Goal: Task Accomplishment & Management: Manage account settings

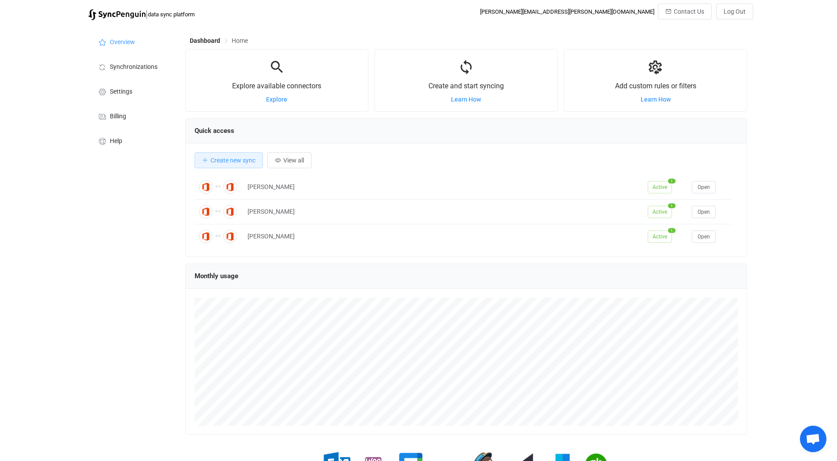
scroll to position [171, 562]
click at [130, 67] on span "Synchronizations" at bounding box center [134, 67] width 48 height 7
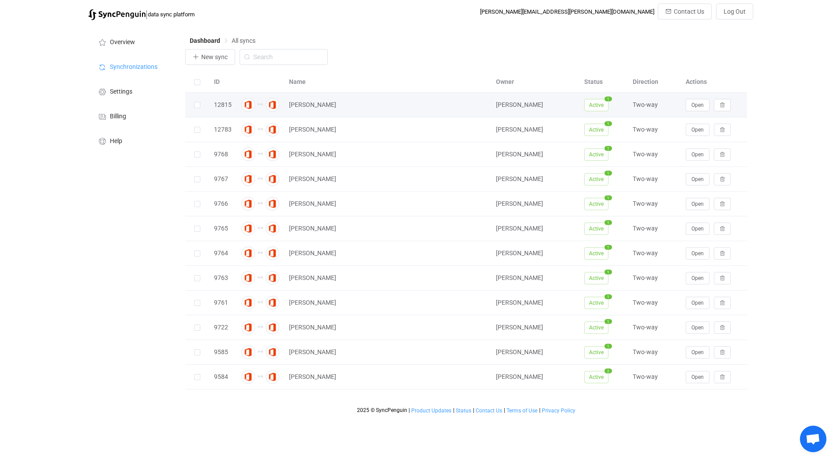
click at [601, 107] on span "Active" at bounding box center [596, 105] width 24 height 12
click at [596, 104] on span "Active" at bounding box center [596, 105] width 24 height 12
drag, startPoint x: 596, startPoint y: 104, endPoint x: 695, endPoint y: 106, distance: 98.5
click at [695, 106] on span "Open" at bounding box center [698, 105] width 12 height 6
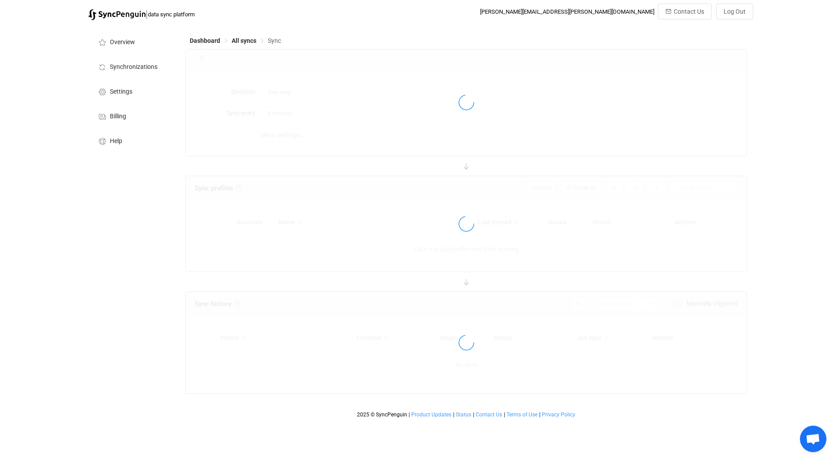
type input "10 minutes"
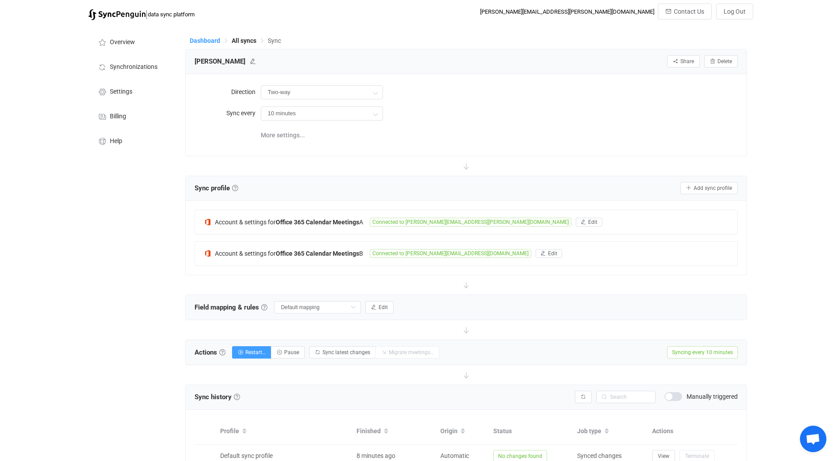
click at [209, 41] on span "Dashboard" at bounding box center [205, 40] width 30 height 7
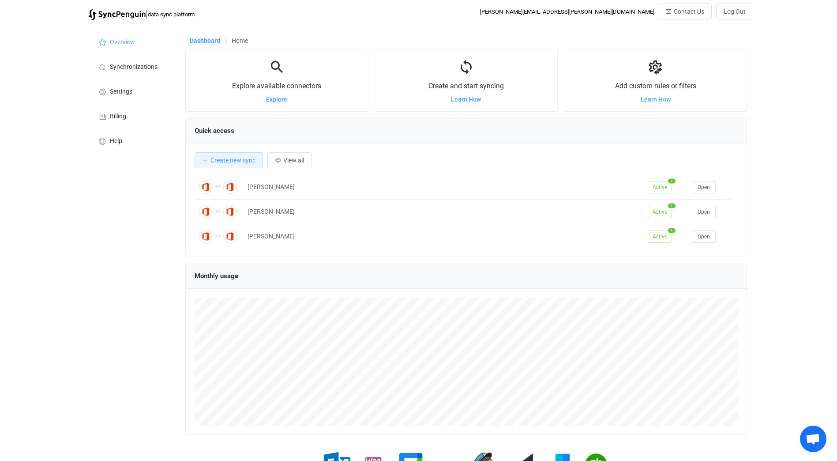
scroll to position [171, 562]
click at [135, 61] on li "Synchronizations" at bounding box center [132, 66] width 88 height 25
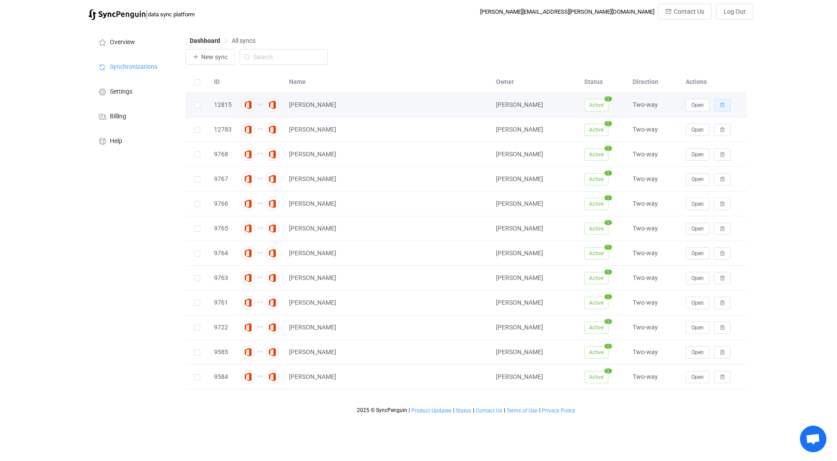
click at [723, 109] on button "button" at bounding box center [722, 105] width 17 height 12
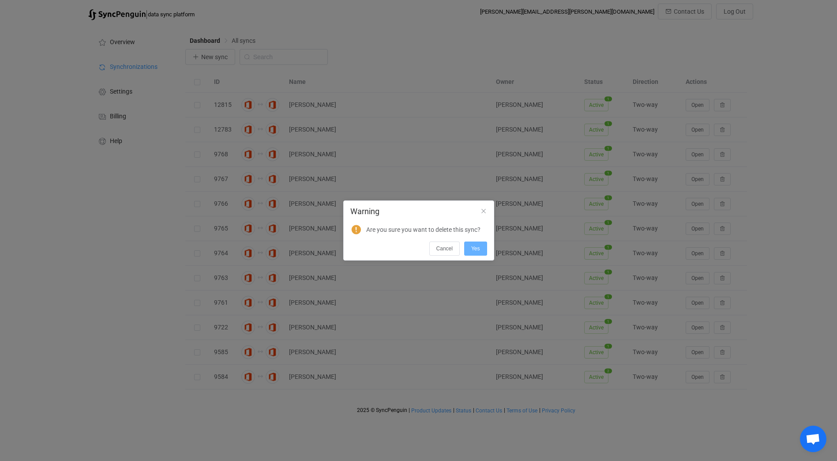
click at [469, 245] on button "Yes" at bounding box center [475, 248] width 23 height 14
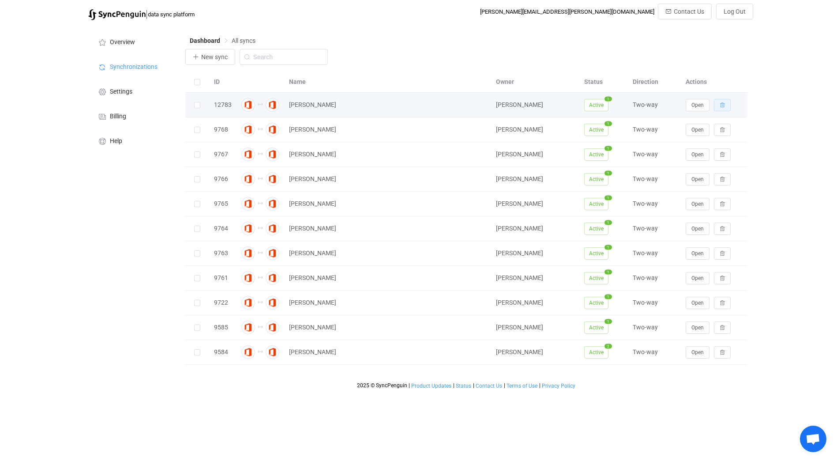
click at [721, 109] on button "button" at bounding box center [722, 105] width 17 height 12
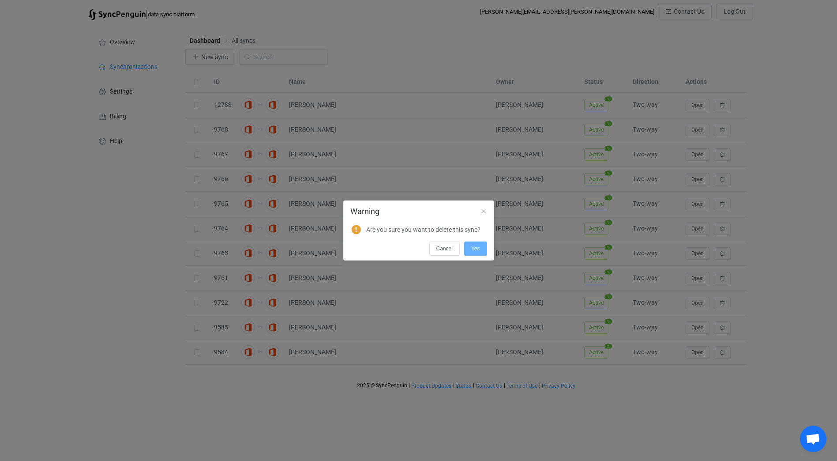
drag, startPoint x: 477, startPoint y: 250, endPoint x: 480, endPoint y: 245, distance: 5.8
click at [478, 250] on span "Yes" at bounding box center [475, 248] width 9 height 6
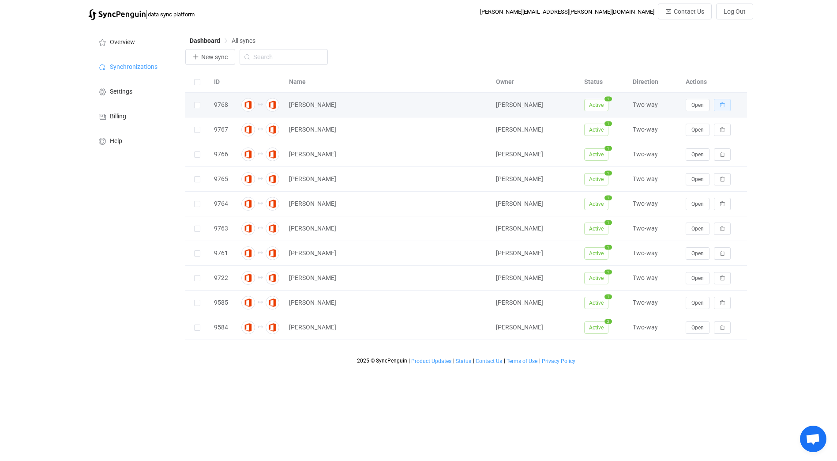
click at [722, 109] on button "button" at bounding box center [722, 105] width 17 height 12
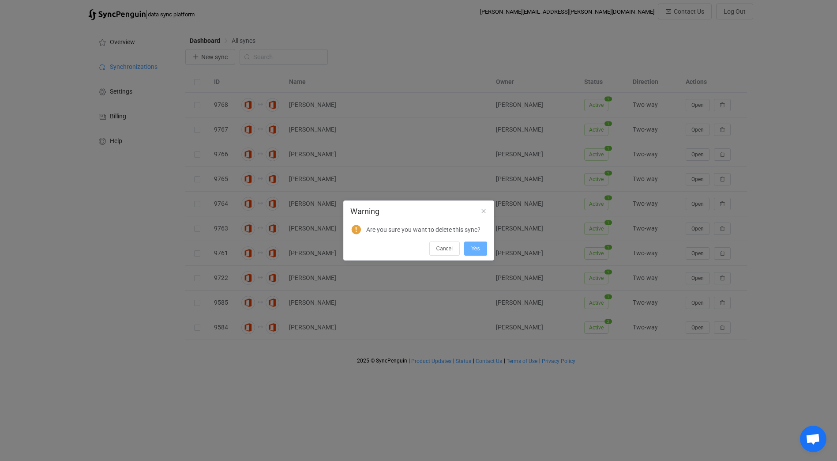
click at [476, 244] on button "Yes" at bounding box center [475, 248] width 23 height 14
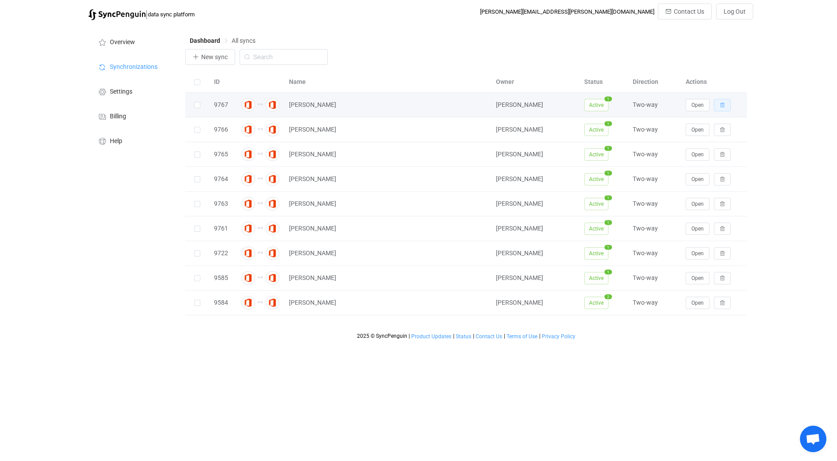
click at [722, 107] on icon "button" at bounding box center [722, 104] width 5 height 5
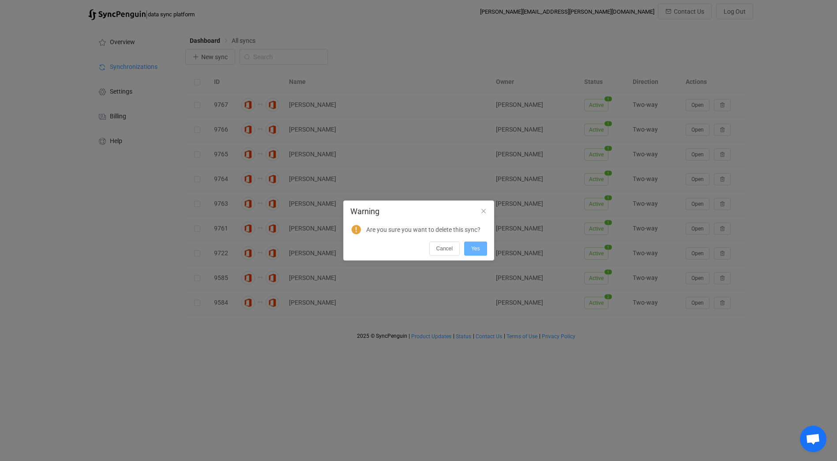
click at [472, 247] on button "Yes" at bounding box center [475, 248] width 23 height 14
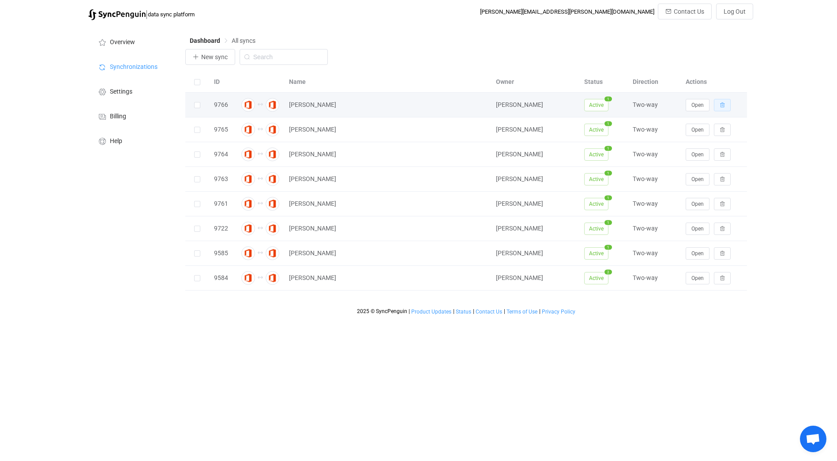
click at [726, 107] on button "button" at bounding box center [722, 105] width 17 height 12
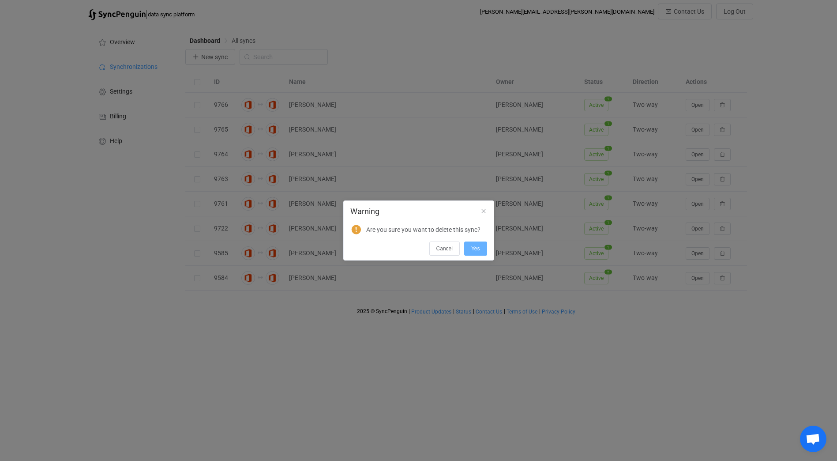
click at [478, 244] on button "Yes" at bounding box center [475, 248] width 23 height 14
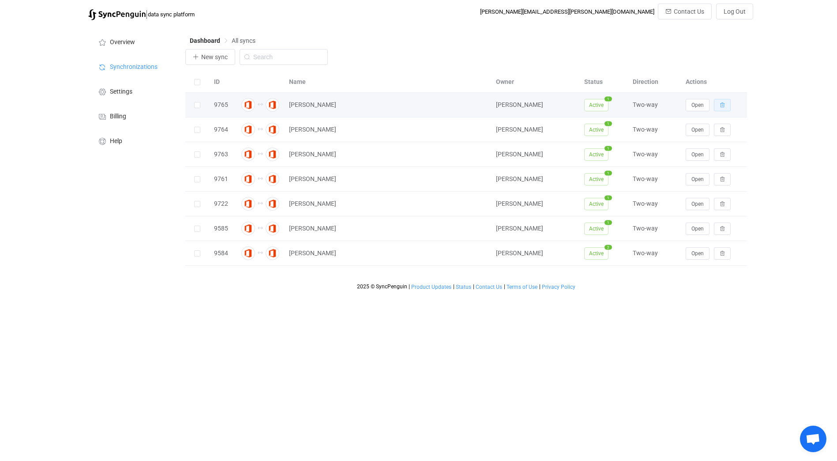
click at [720, 107] on icon "button" at bounding box center [722, 104] width 5 height 5
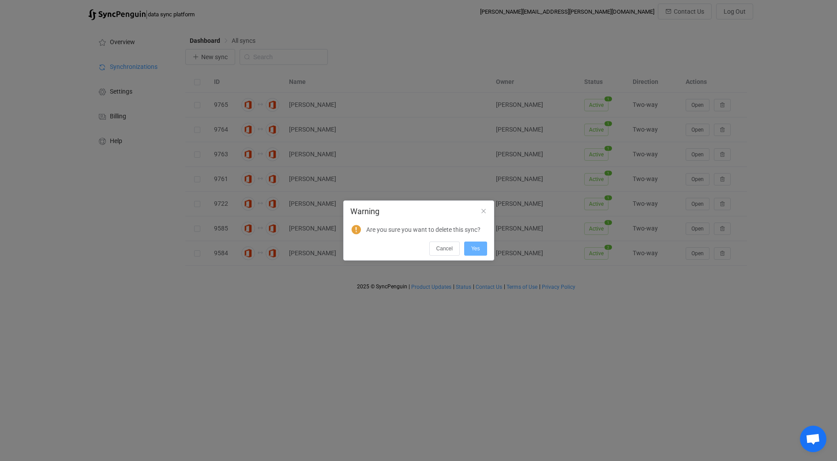
click at [480, 248] on span "Yes" at bounding box center [475, 248] width 9 height 6
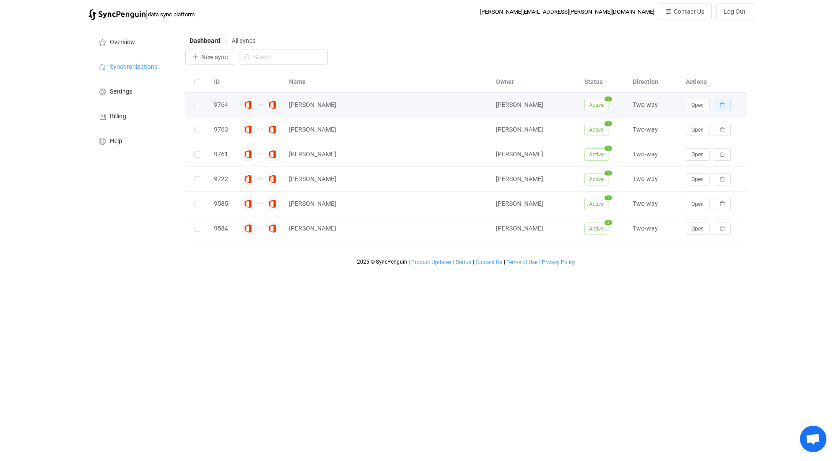
click at [723, 108] on icon "button" at bounding box center [722, 104] width 5 height 5
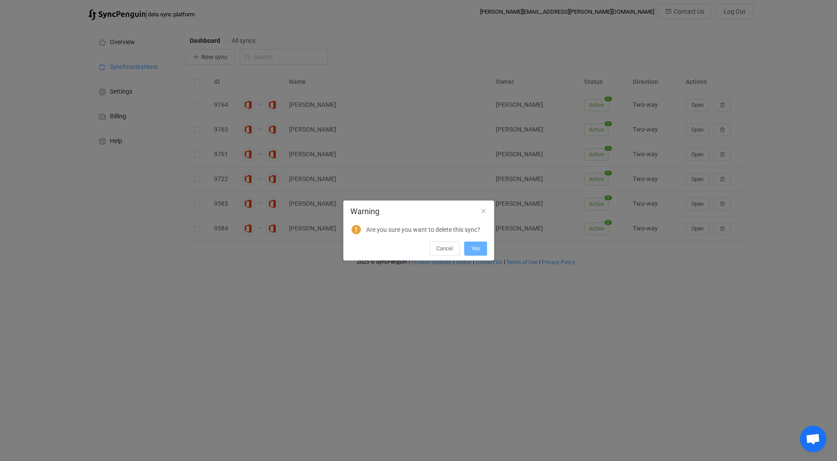
click at [477, 248] on span "Yes" at bounding box center [475, 248] width 9 height 6
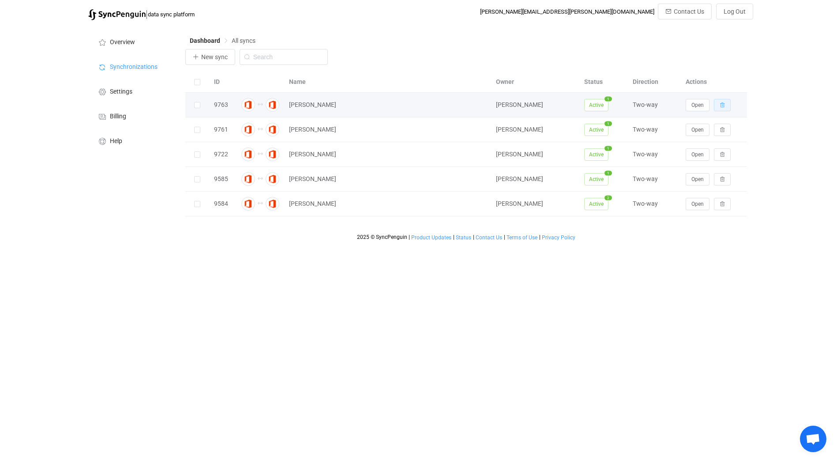
click at [723, 111] on button "button" at bounding box center [722, 105] width 17 height 12
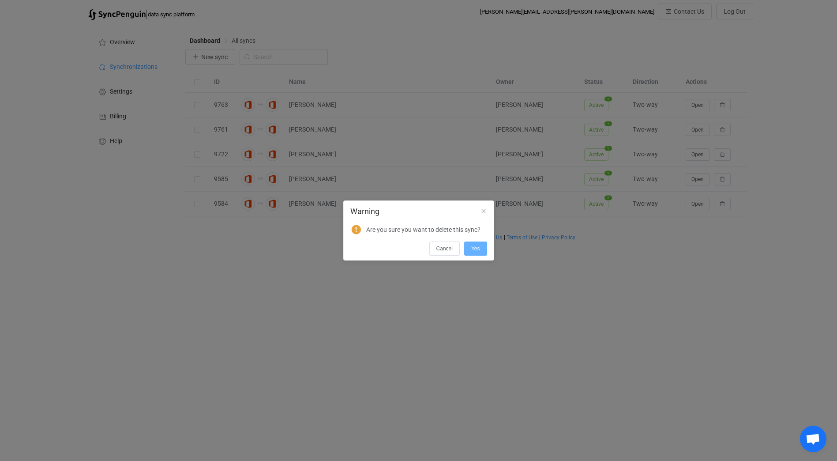
drag, startPoint x: 475, startPoint y: 242, endPoint x: 480, endPoint y: 242, distance: 4.9
click at [476, 243] on button "Yes" at bounding box center [475, 248] width 23 height 14
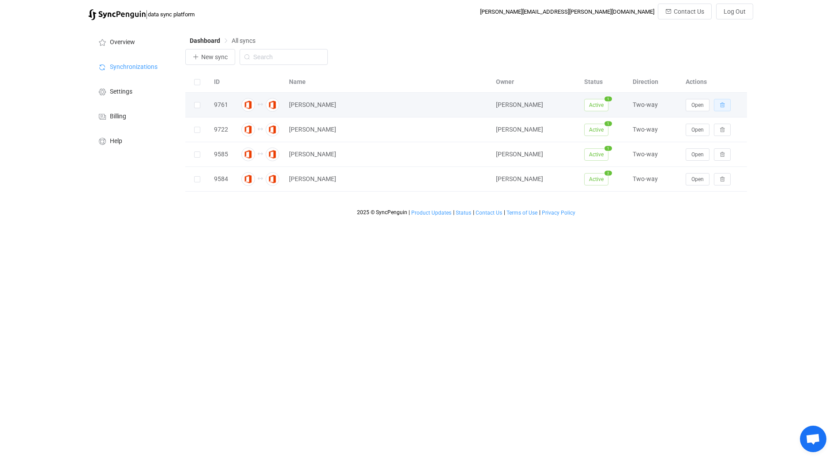
click at [723, 105] on icon "button" at bounding box center [722, 104] width 5 height 5
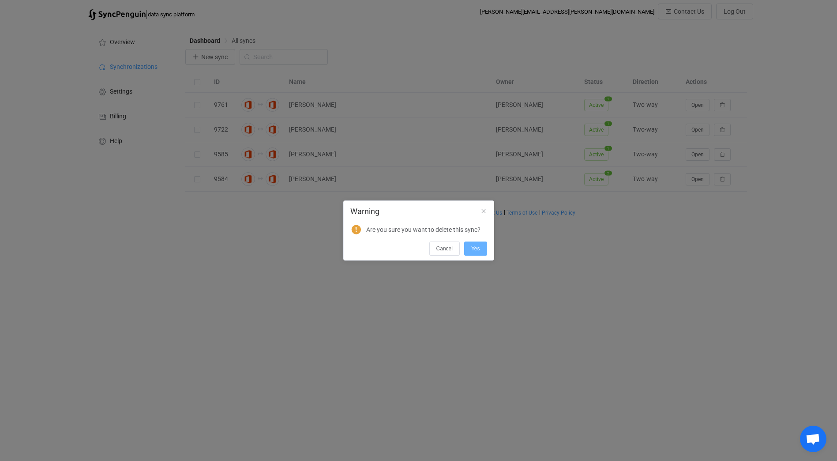
click at [481, 246] on button "Yes" at bounding box center [475, 248] width 23 height 14
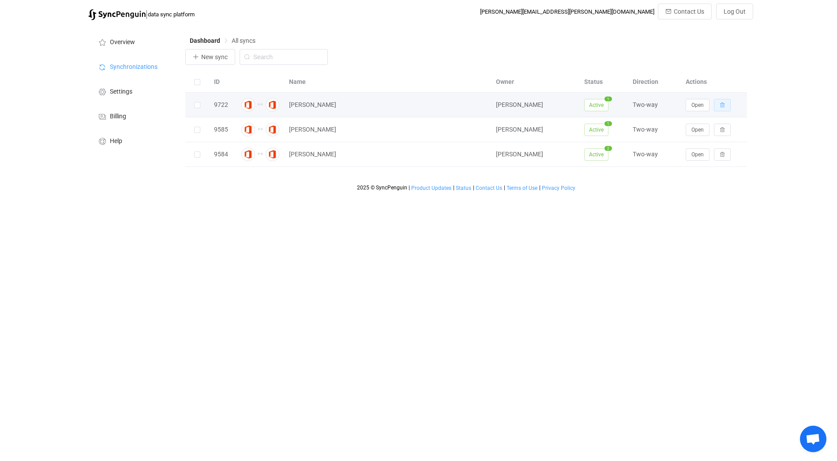
click at [726, 105] on button "button" at bounding box center [722, 105] width 17 height 12
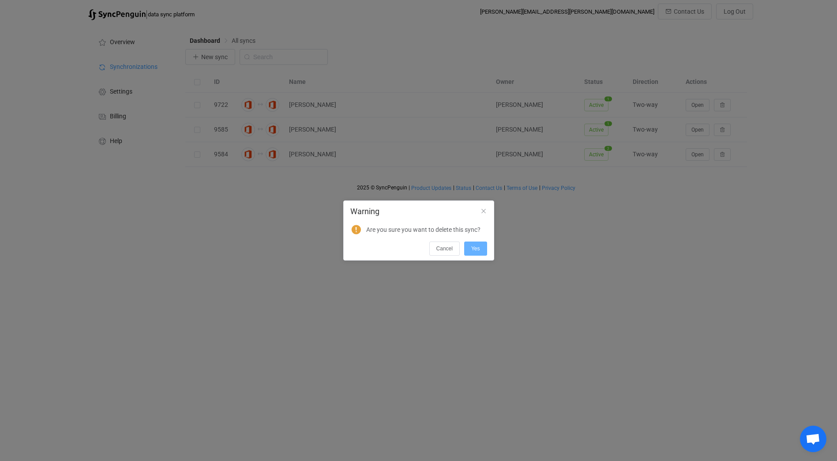
click at [481, 247] on button "Yes" at bounding box center [475, 248] width 23 height 14
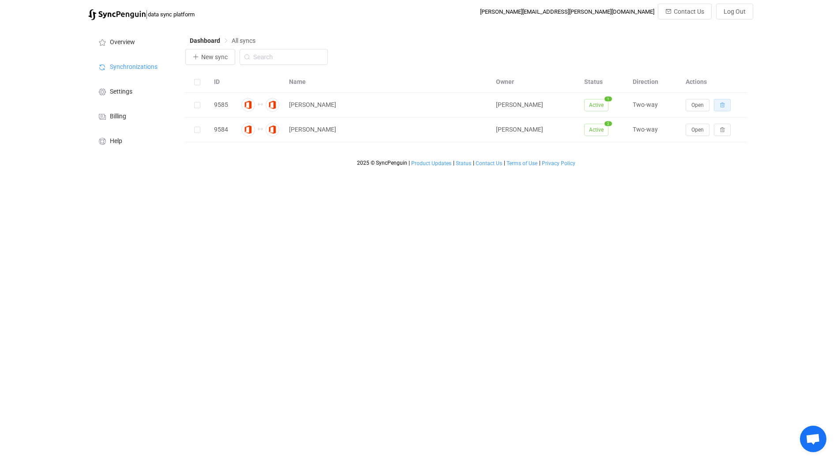
drag, startPoint x: 724, startPoint y: 104, endPoint x: 719, endPoint y: 106, distance: 5.6
click at [724, 105] on icon "button" at bounding box center [722, 104] width 5 height 5
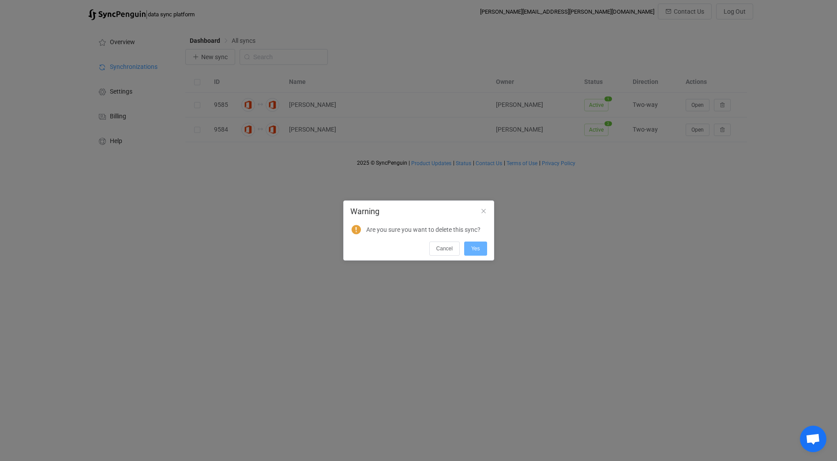
click at [478, 244] on button "Yes" at bounding box center [475, 248] width 23 height 14
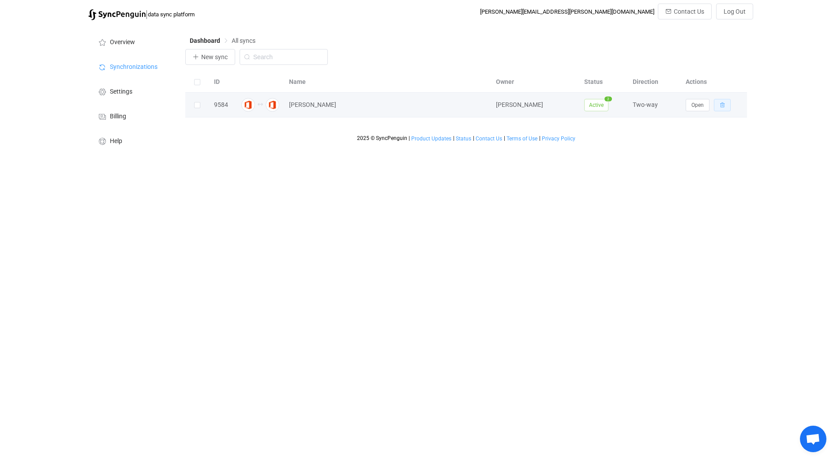
click at [722, 106] on icon "button" at bounding box center [722, 104] width 5 height 5
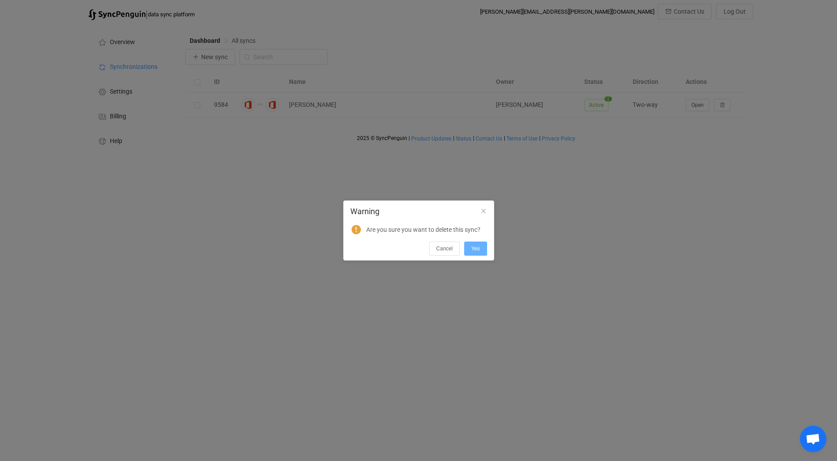
click at [477, 248] on span "Yes" at bounding box center [475, 248] width 9 height 6
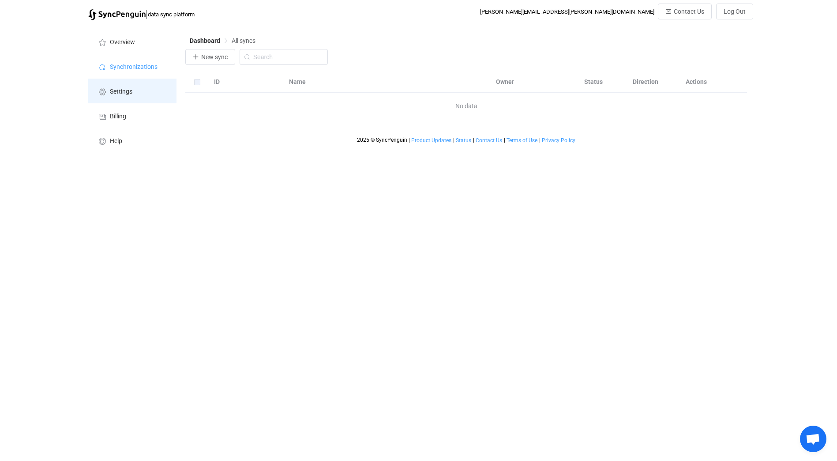
click at [116, 92] on span "Settings" at bounding box center [121, 91] width 23 height 7
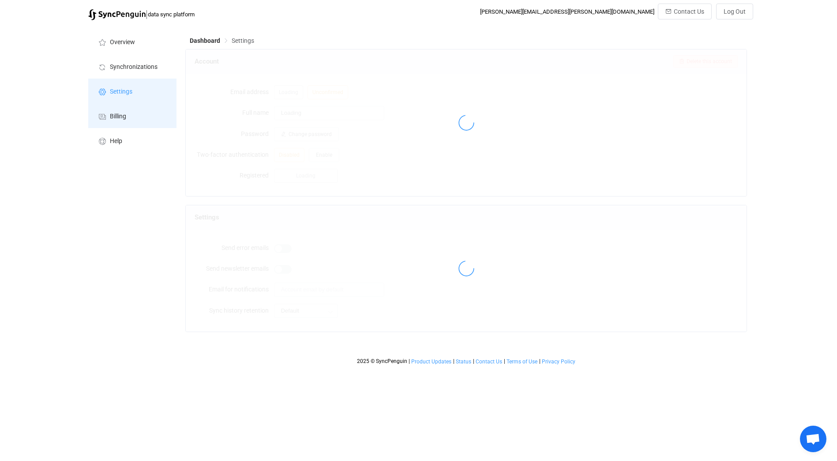
type input "Richard Savino"
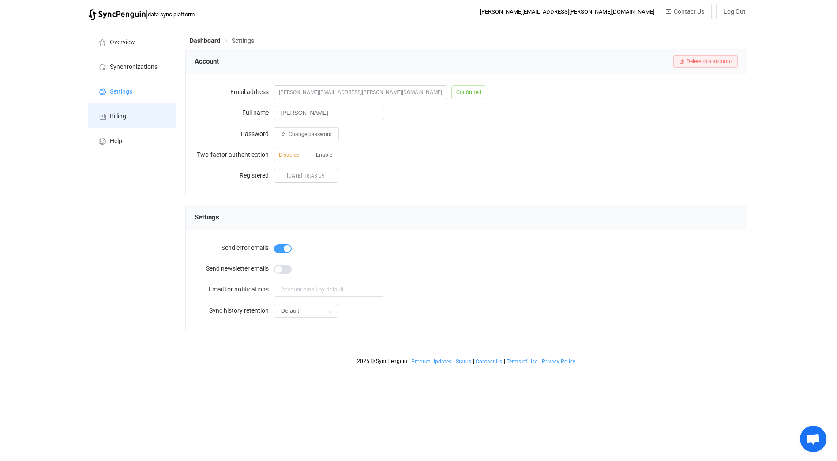
click at [120, 115] on span "Billing" at bounding box center [118, 116] width 16 height 7
